Goal: Find specific page/section: Find specific page/section

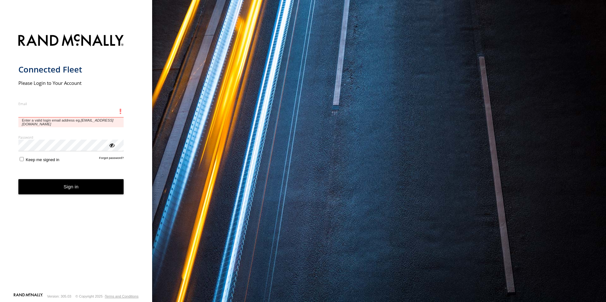
drag, startPoint x: 66, startPoint y: 114, endPoint x: 84, endPoint y: 112, distance: 18.2
click at [66, 113] on input "Email" at bounding box center [71, 111] width 106 height 11
type input "**********"
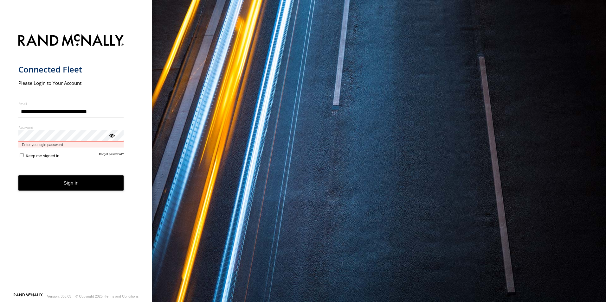
click at [18, 176] on button "Sign in" at bounding box center [71, 184] width 106 height 16
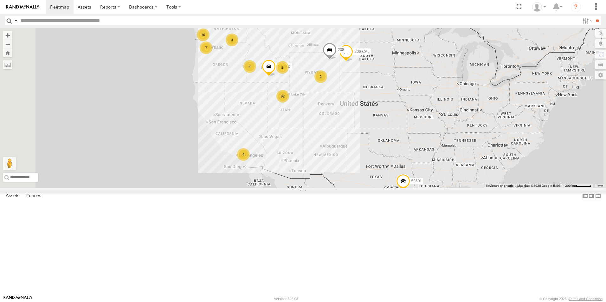
click at [64, 22] on input "text" at bounding box center [298, 20] width 561 height 9
type input "***"
click at [593, 16] on input "**" at bounding box center [596, 20] width 7 height 9
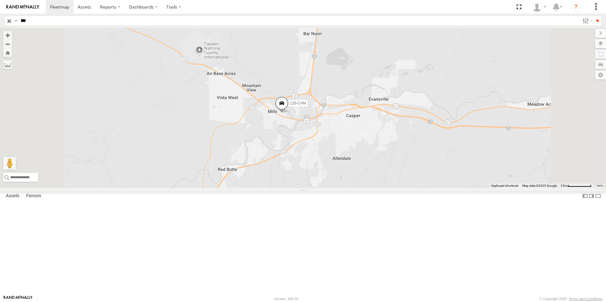
click at [289, 114] on span at bounding box center [282, 105] width 14 height 17
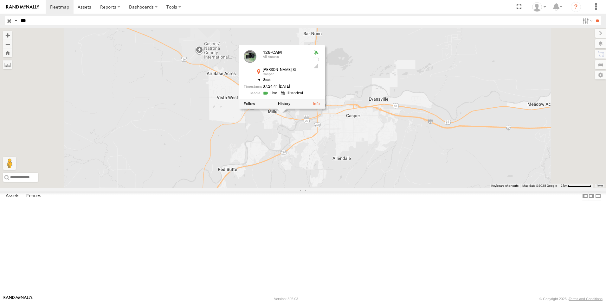
click at [325, 109] on div at bounding box center [282, 104] width 86 height 10
click at [320, 106] on link at bounding box center [316, 104] width 7 height 4
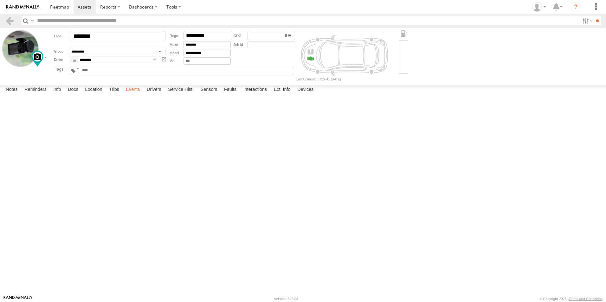
click at [138, 94] on label "Events" at bounding box center [133, 90] width 20 height 9
click at [60, 8] on span at bounding box center [59, 7] width 19 height 6
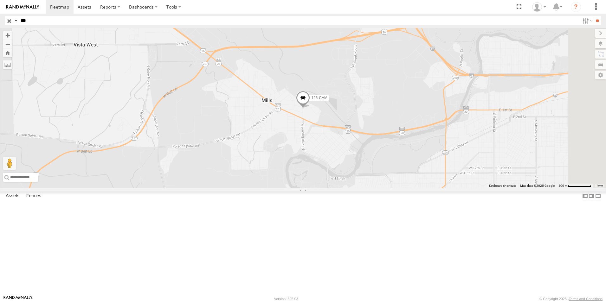
click at [9, 22] on input "button" at bounding box center [9, 20] width 8 height 9
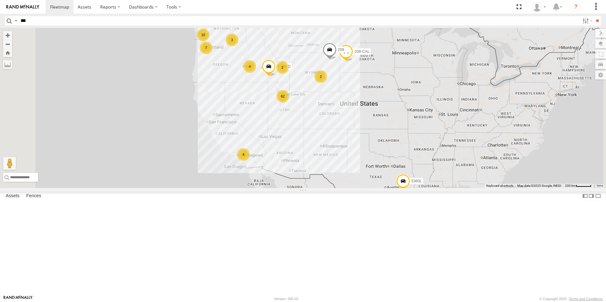
click at [276, 77] on span at bounding box center [269, 68] width 14 height 17
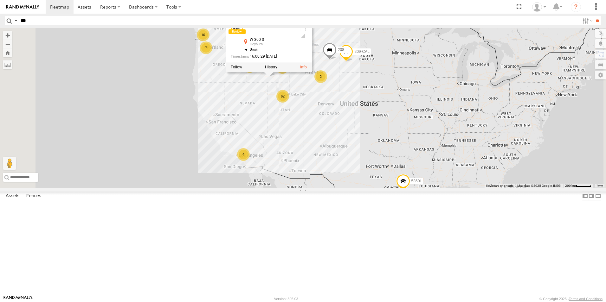
click at [323, 151] on div "62 4 5360L 3 7 208 10 4 2 2 307W 209-CAL T-199 D T-199 D All Assets W 300 S Hey…" at bounding box center [303, 108] width 606 height 160
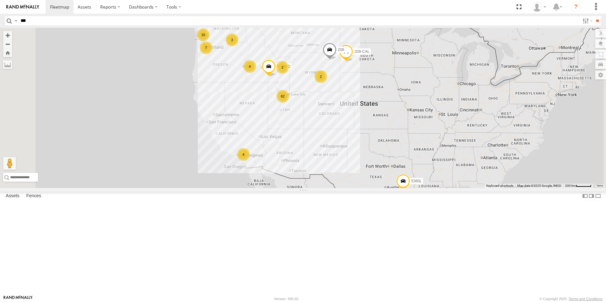
click at [327, 83] on div "2" at bounding box center [320, 76] width 13 height 13
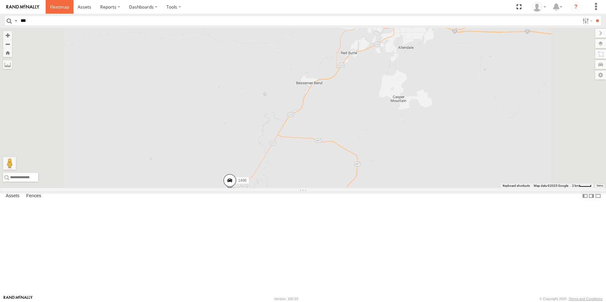
click at [55, 2] on link at bounding box center [60, 7] width 28 height 14
